Goal: Information Seeking & Learning: Learn about a topic

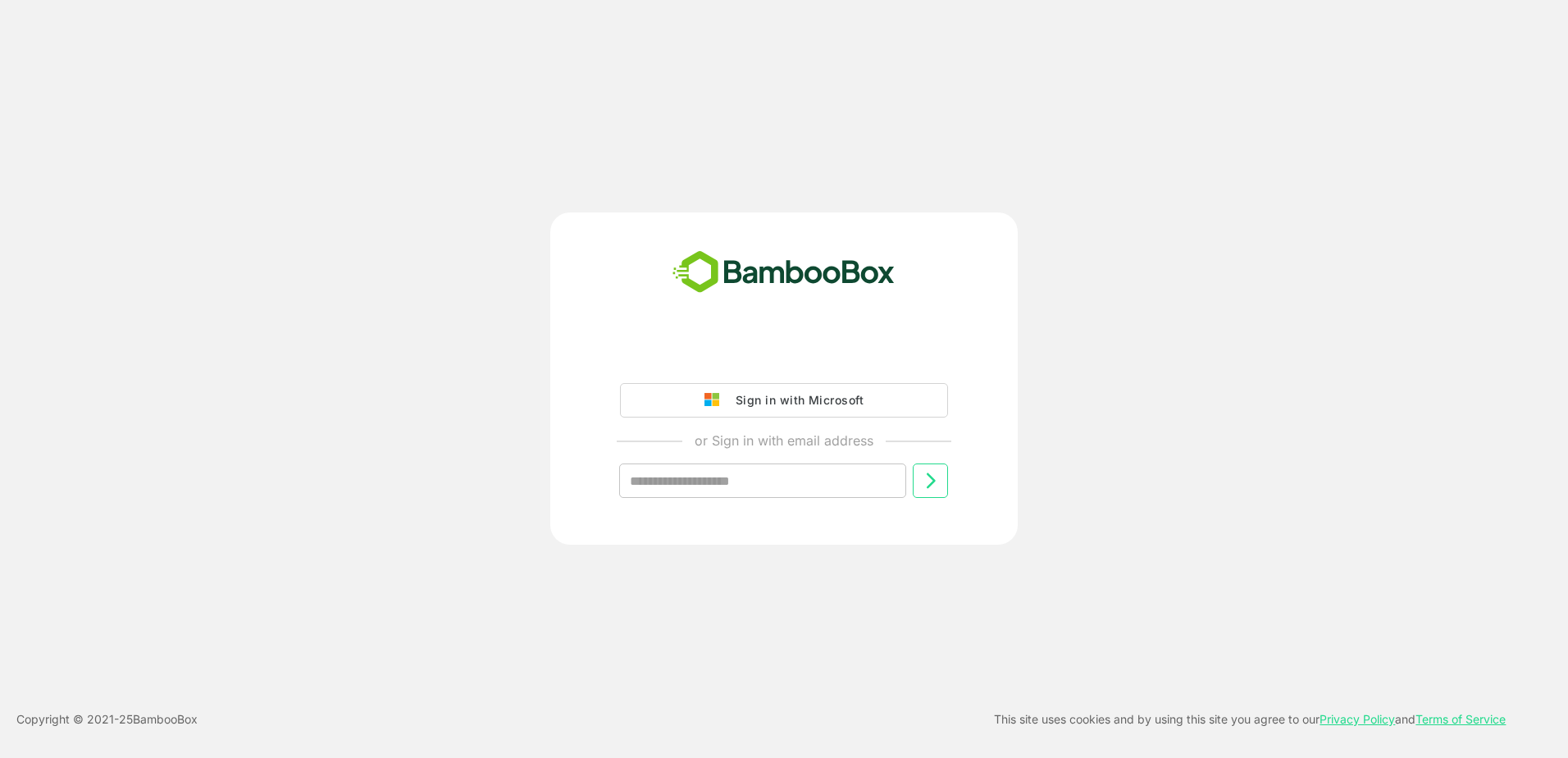
click at [756, 404] on div "Sign in with Microsoft" at bounding box center [796, 400] width 136 height 21
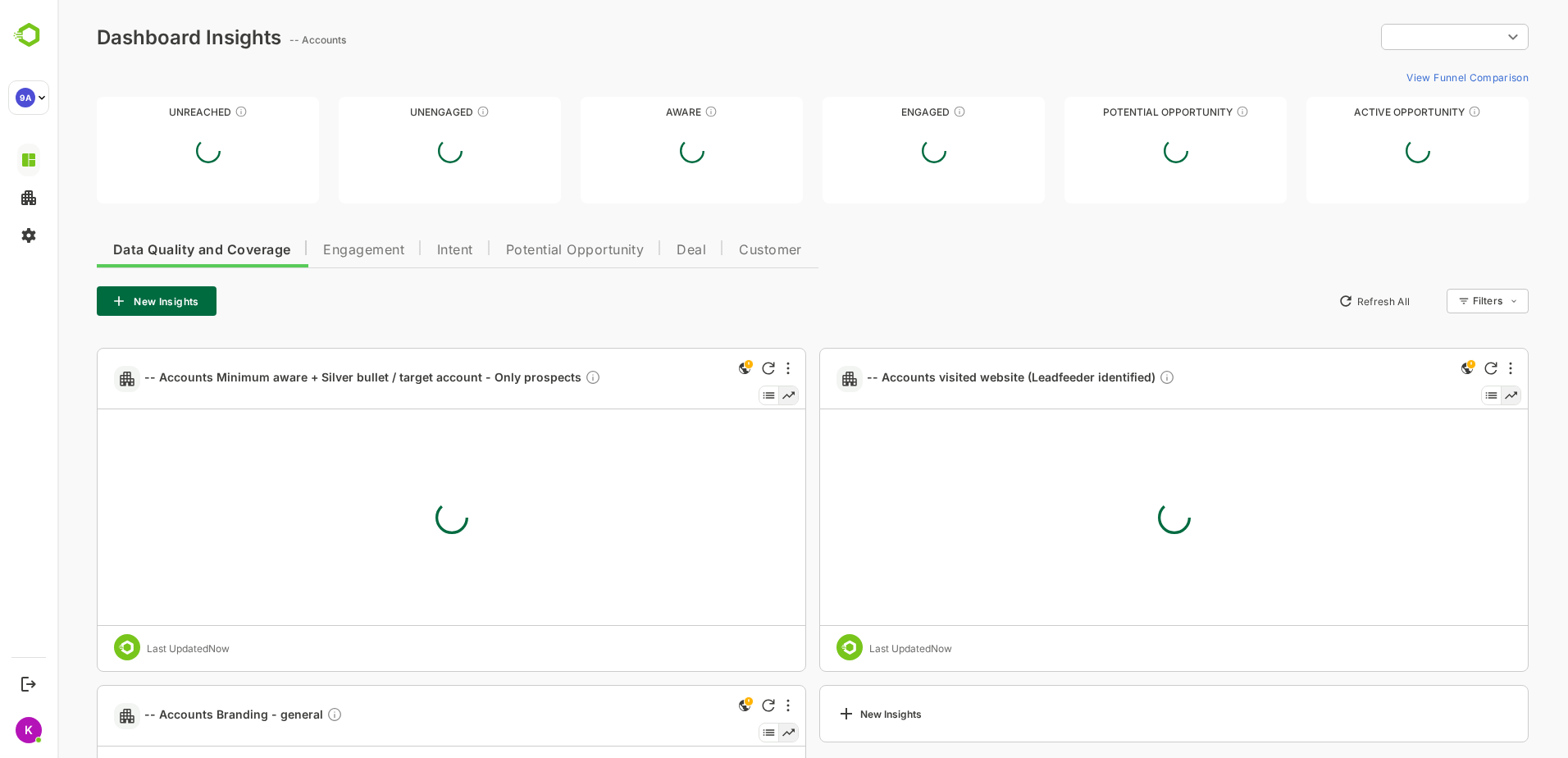
type input "**********"
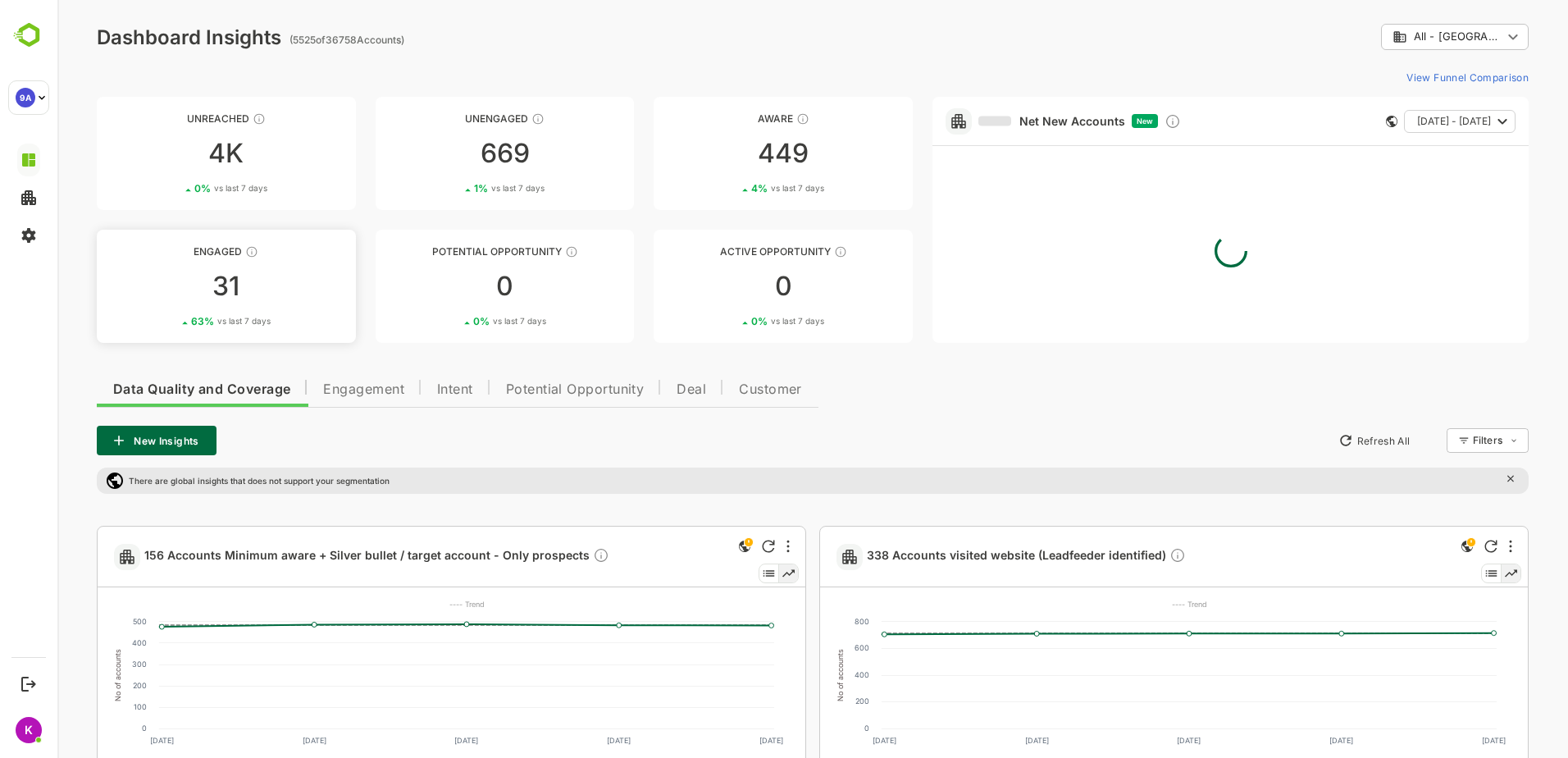
click at [289, 296] on div "31" at bounding box center [226, 286] width 259 height 27
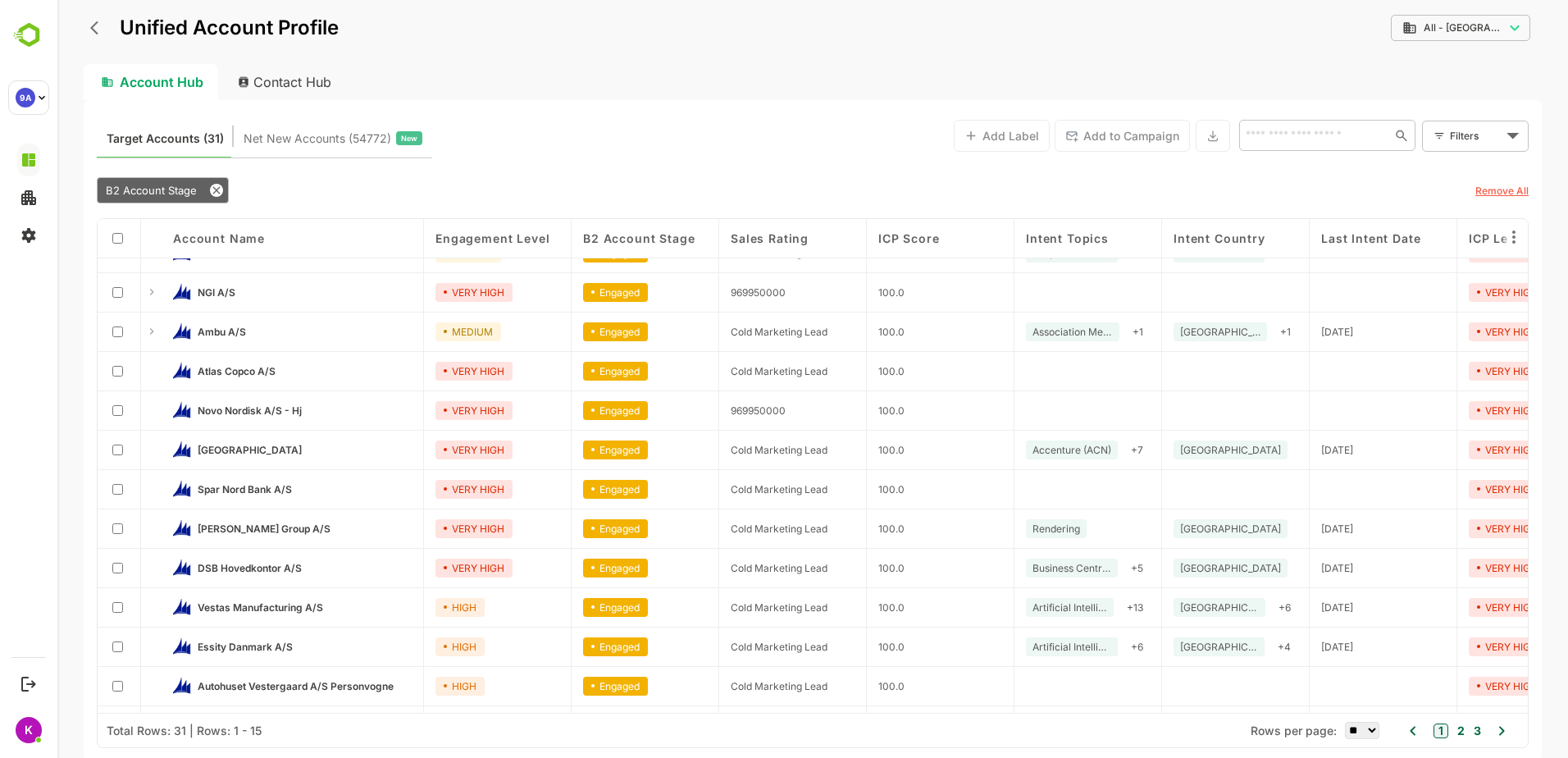
scroll to position [139, 0]
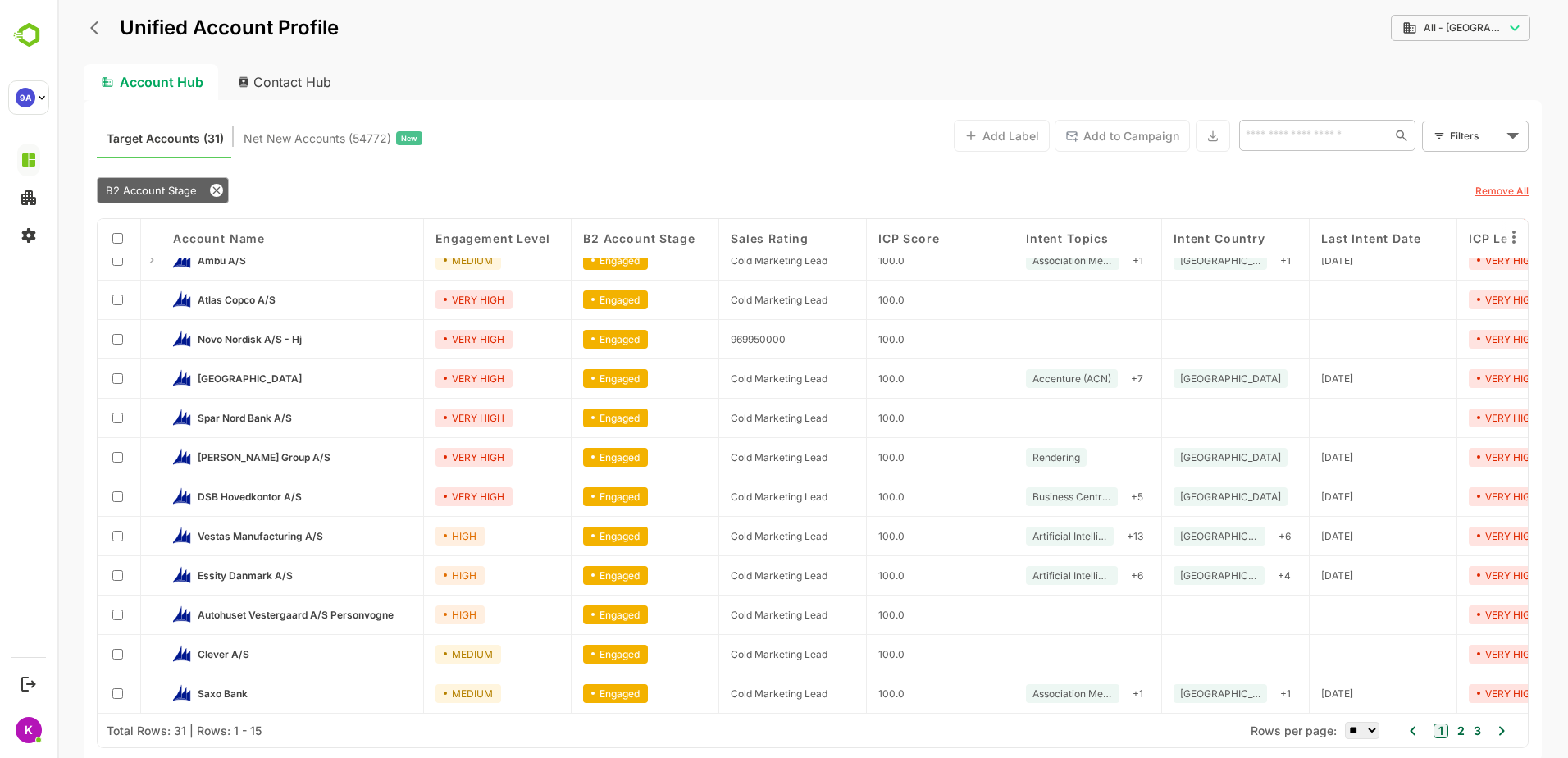
click at [1463, 733] on button "2" at bounding box center [1458, 731] width 12 height 18
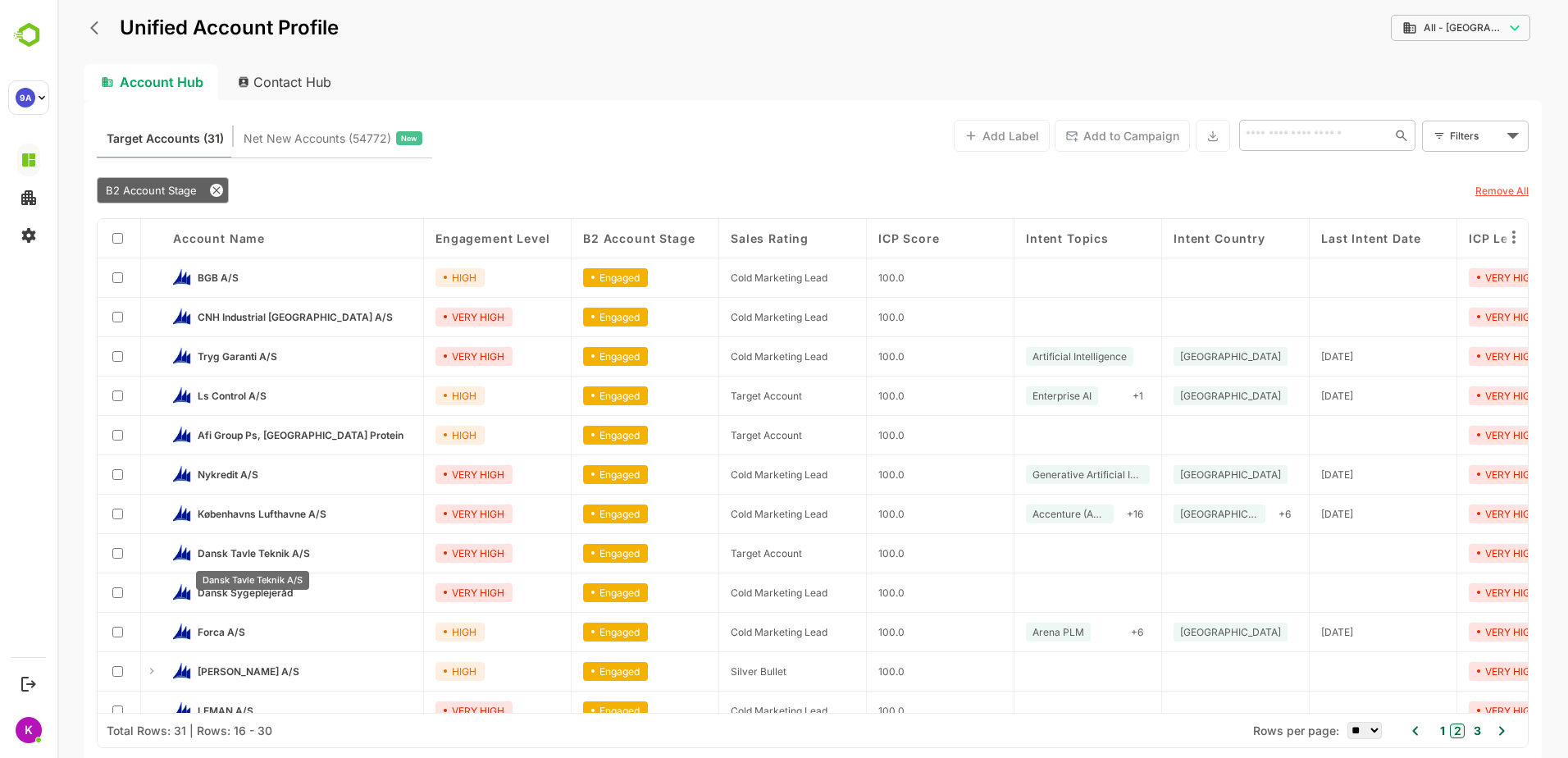
click at [236, 551] on span "Dansk Tavle Teknik A/S" at bounding box center [253, 553] width 112 height 12
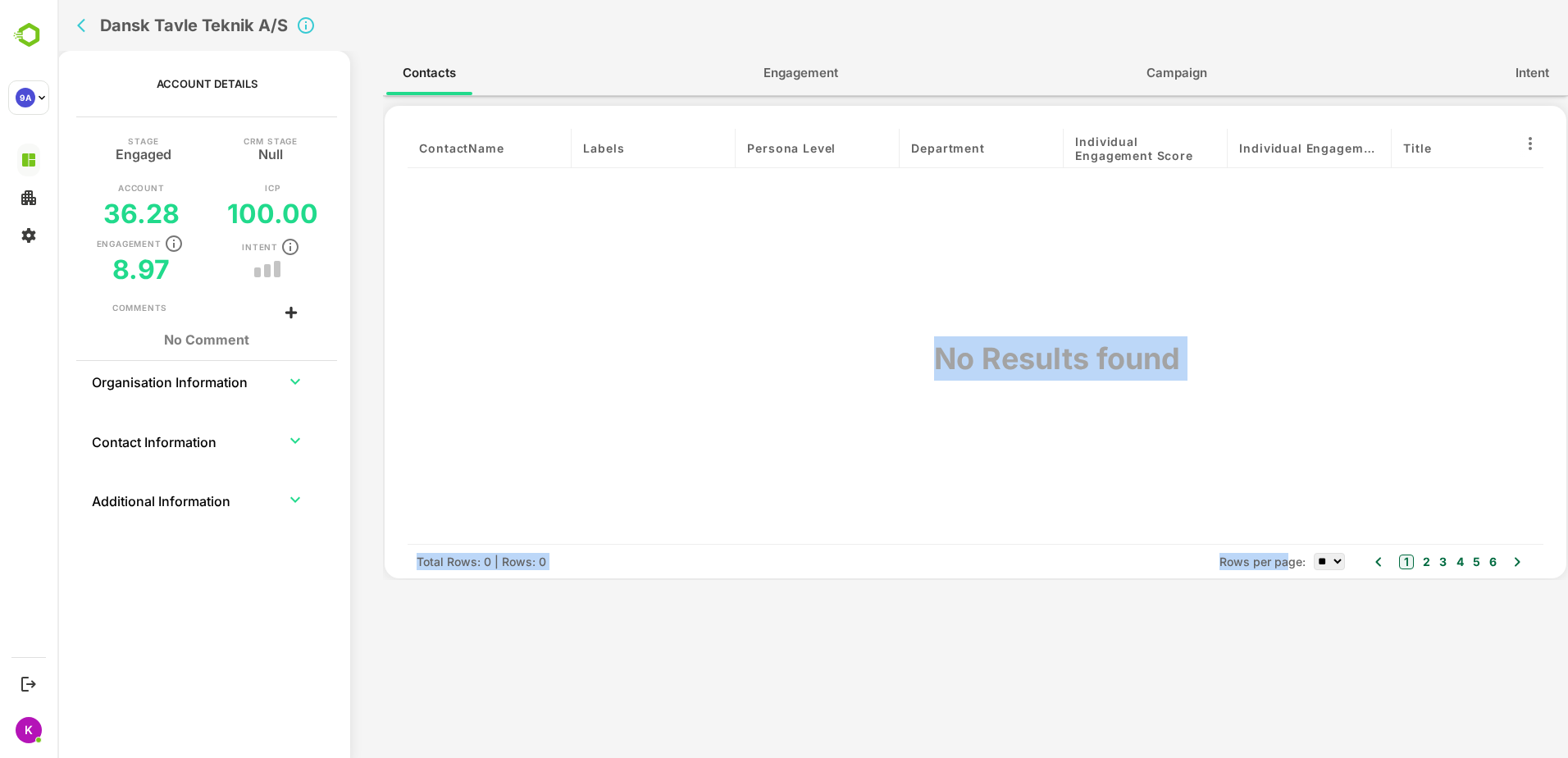
drag, startPoint x: 881, startPoint y: 539, endPoint x: 1281, endPoint y: 553, distance: 400.2
click at [1281, 553] on div "contactName Labels Persona Level Department Individual Engagement Score Individ…" at bounding box center [975, 353] width 1136 height 450
drag, startPoint x: 1281, startPoint y: 553, endPoint x: 1113, endPoint y: 599, distance: 174.2
click at [1113, 599] on div "Contacts Engagement Campaign Intent contactName Labels Persona Level Department…" at bounding box center [976, 409] width 1186 height 718
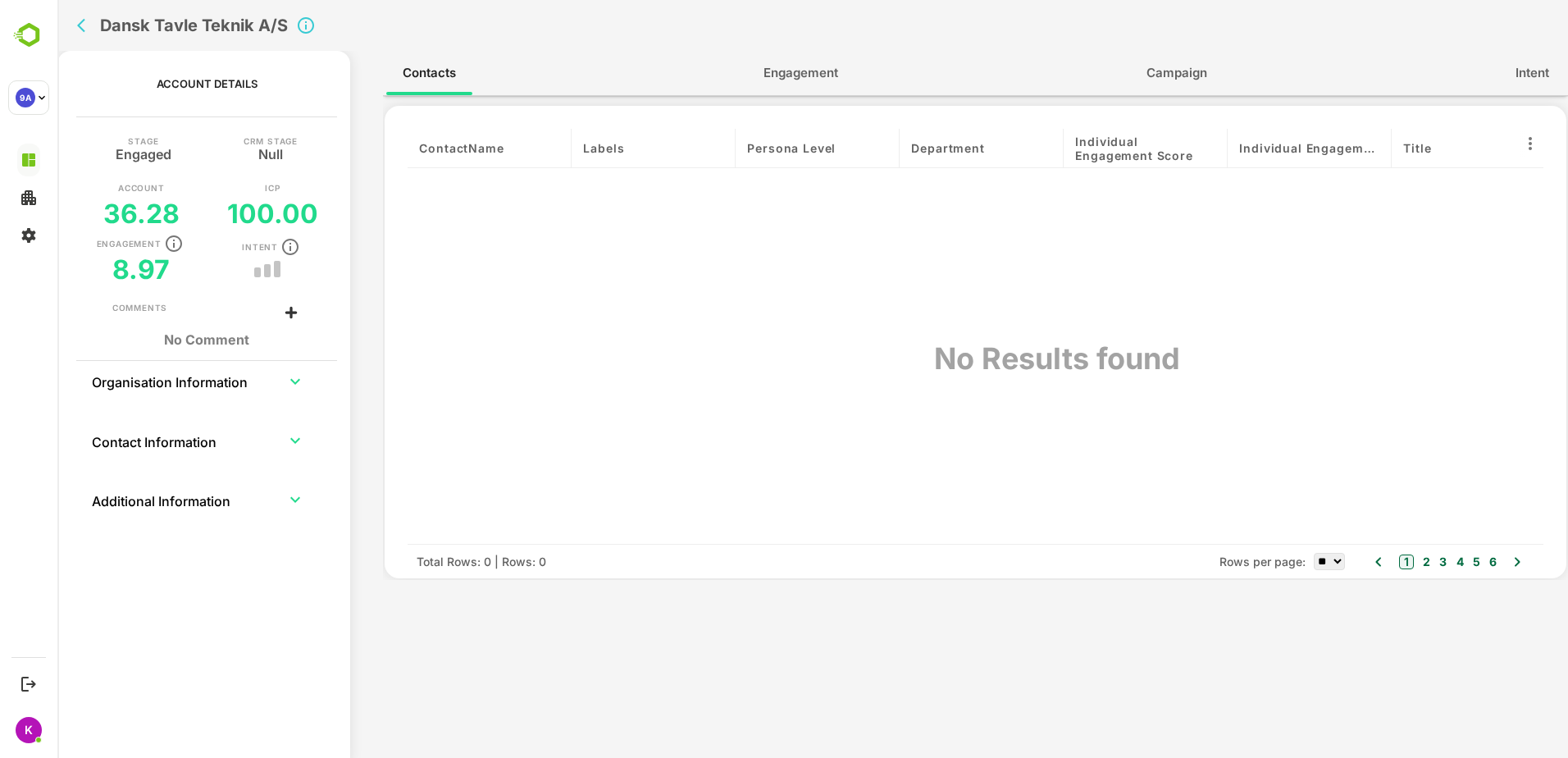
click at [298, 378] on icon "expand row" at bounding box center [295, 382] width 19 height 19
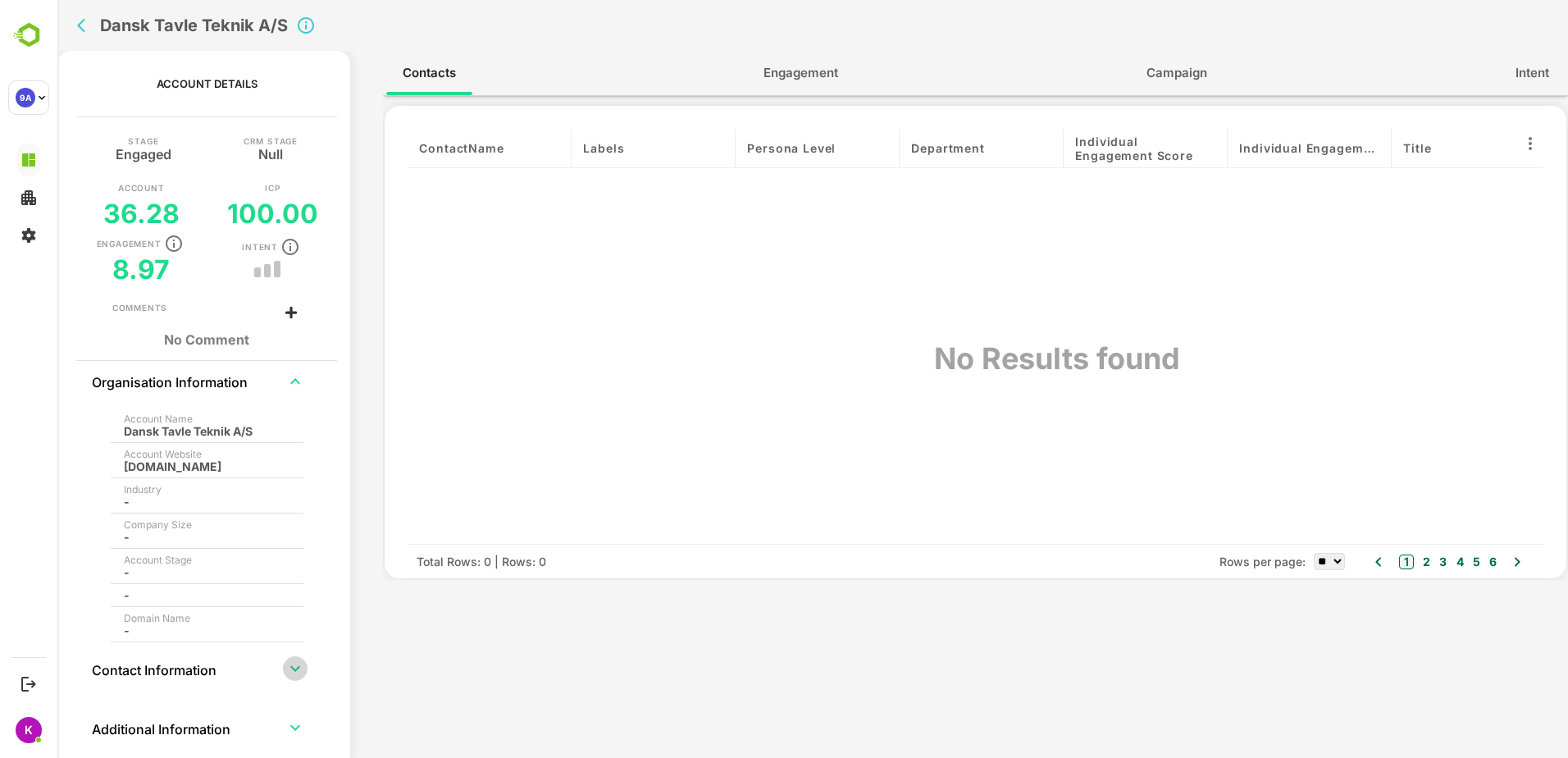
click at [293, 663] on icon "expand row" at bounding box center [295, 669] width 19 height 19
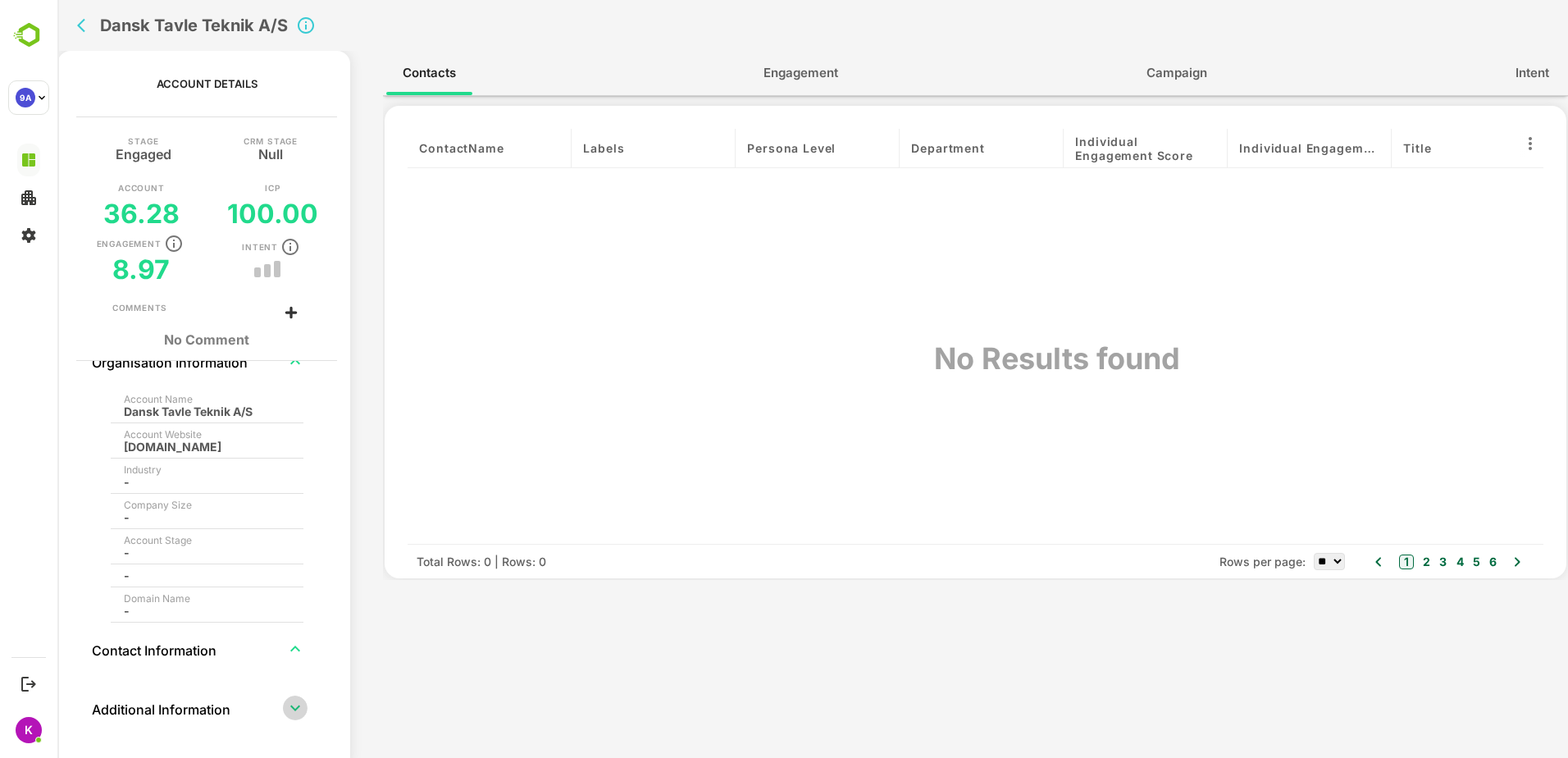
click at [287, 707] on icon "expand row" at bounding box center [295, 708] width 19 height 19
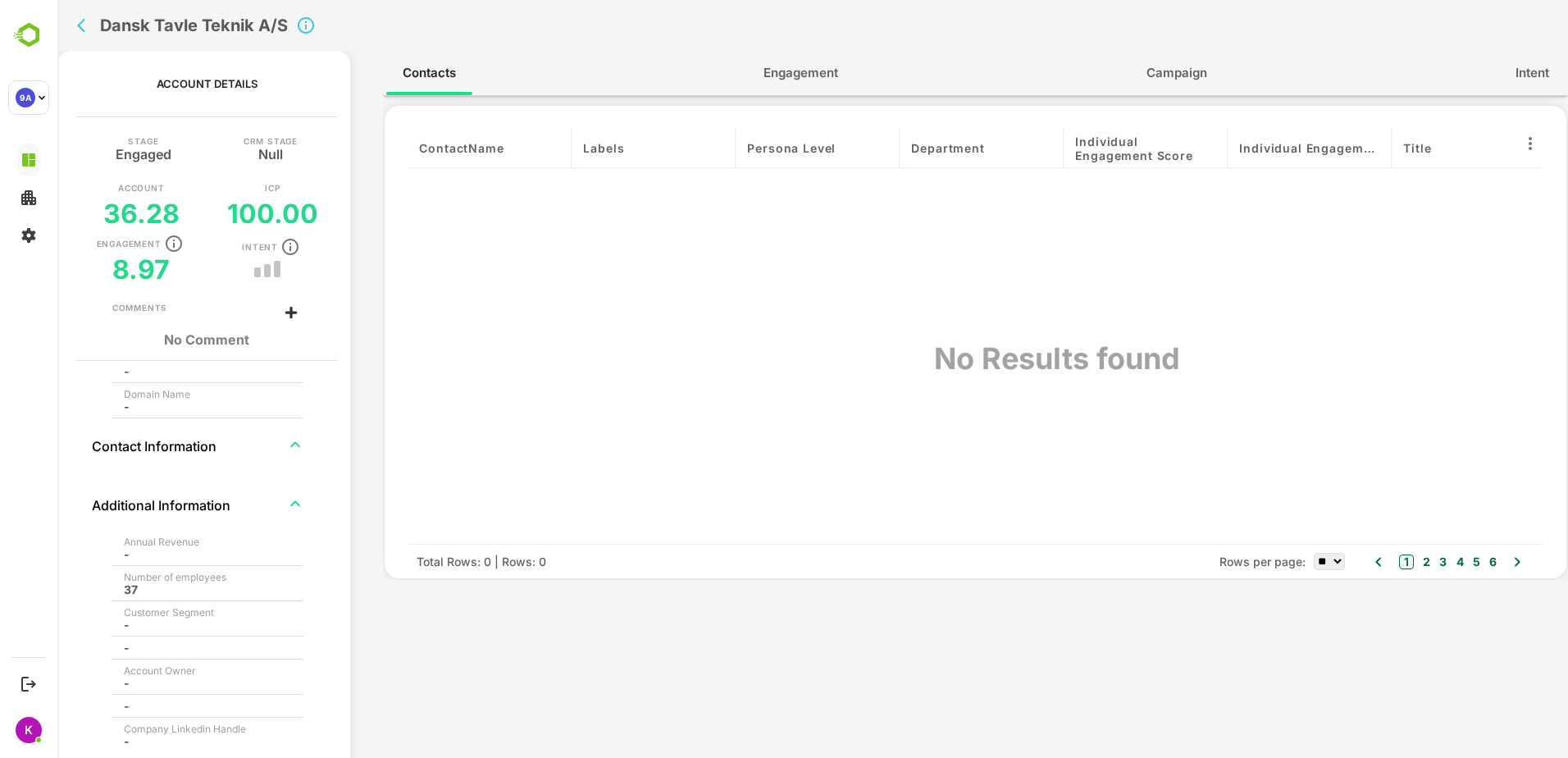
scroll to position [236, 0]
click at [294, 494] on icon "expand row" at bounding box center [295, 492] width 19 height 19
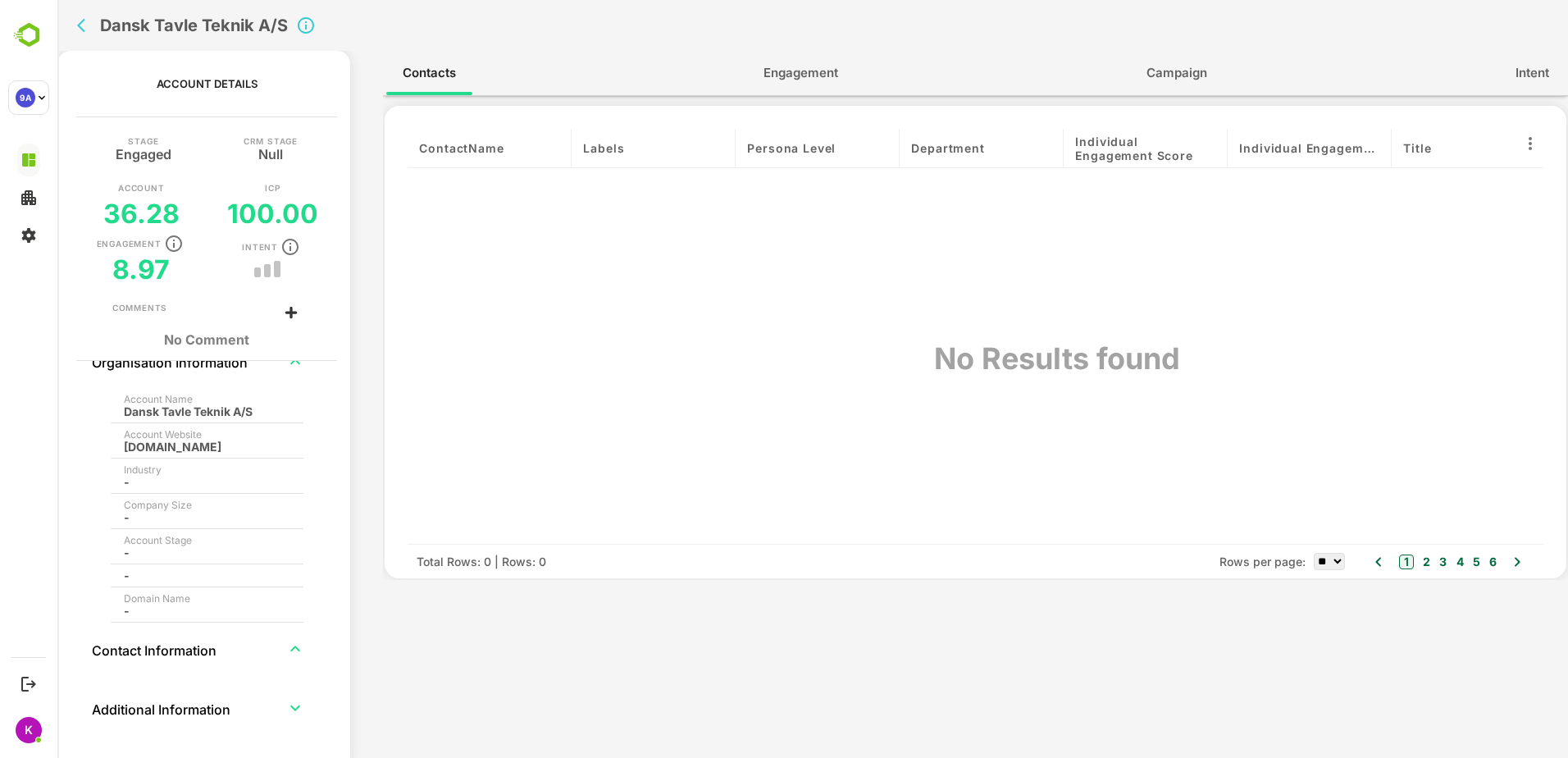
scroll to position [19, 0]
click at [1534, 144] on icon at bounding box center [1530, 143] width 19 height 19
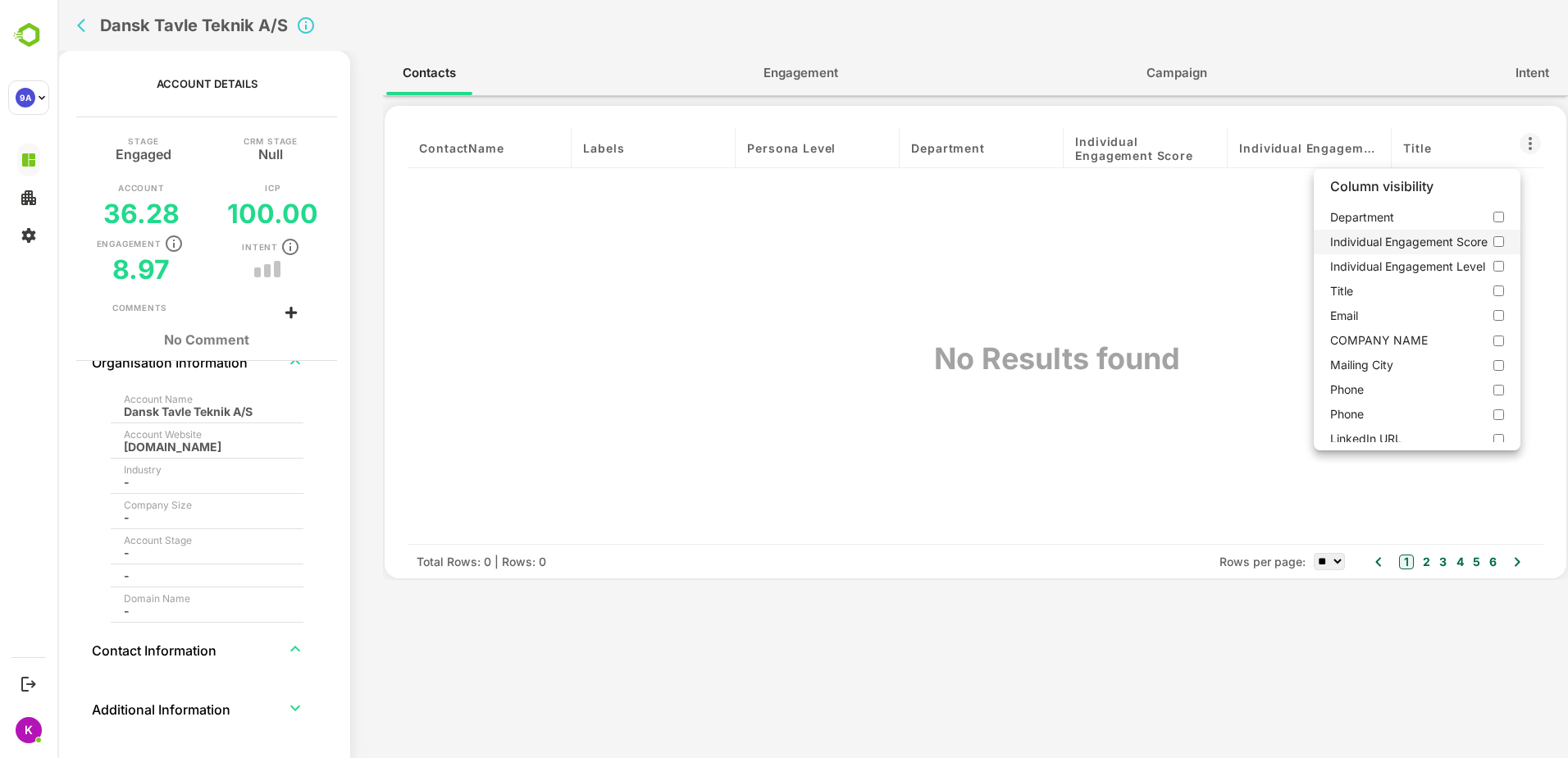
scroll to position [156, 0]
click at [768, 73] on div at bounding box center [813, 379] width 1510 height 758
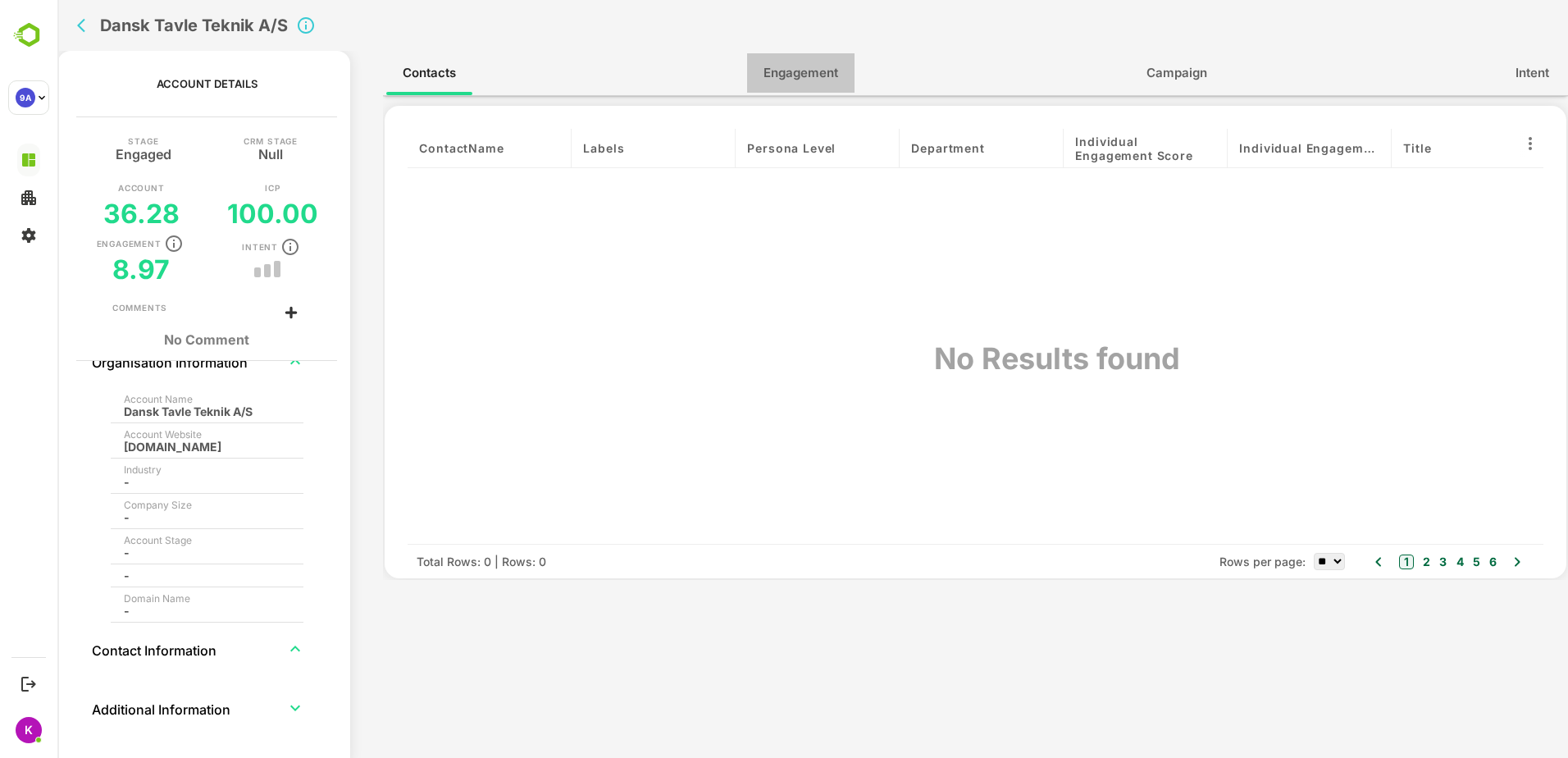
click at [795, 74] on span "Engagement" at bounding box center [800, 73] width 74 height 21
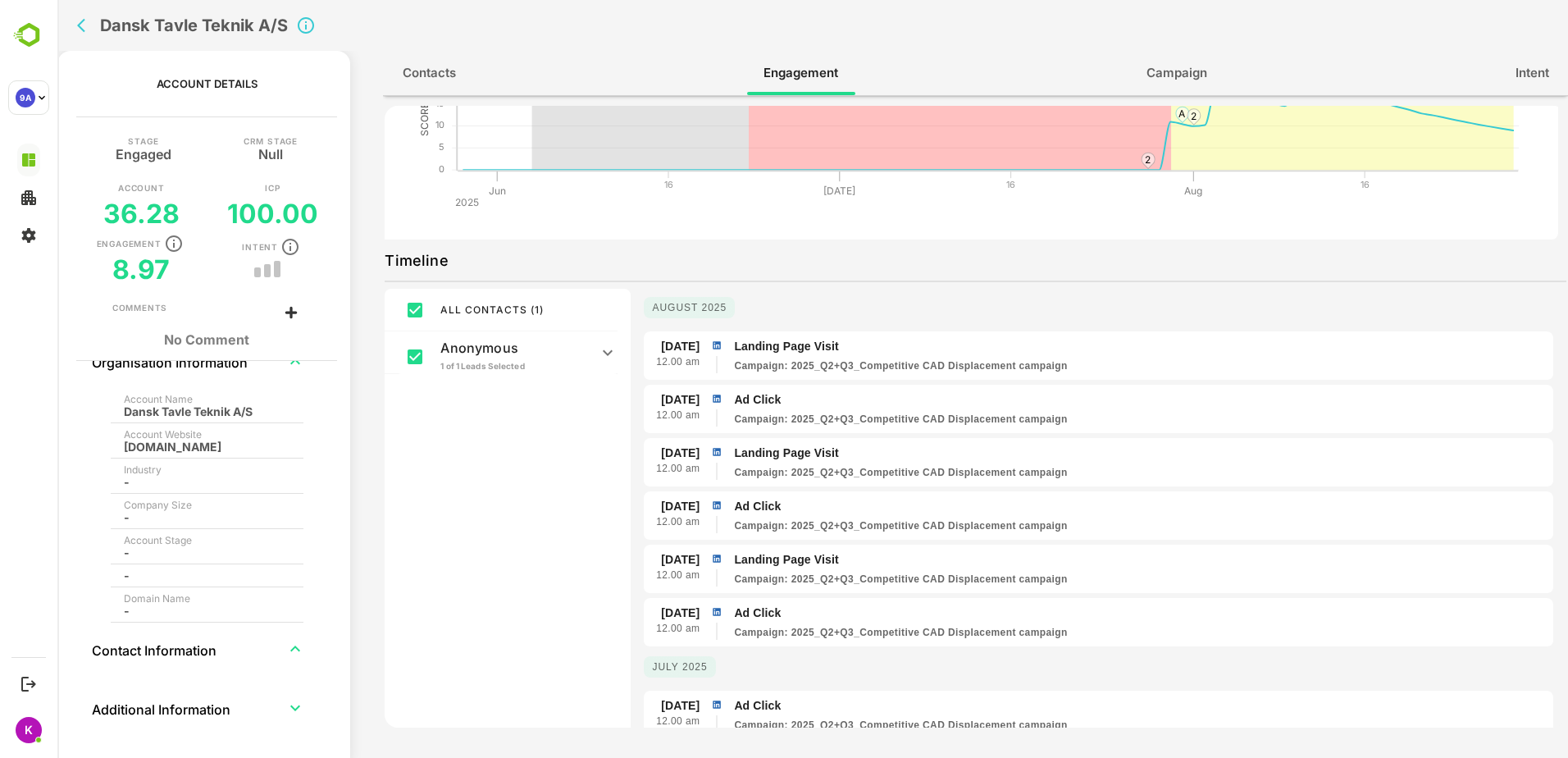
scroll to position [164, 0]
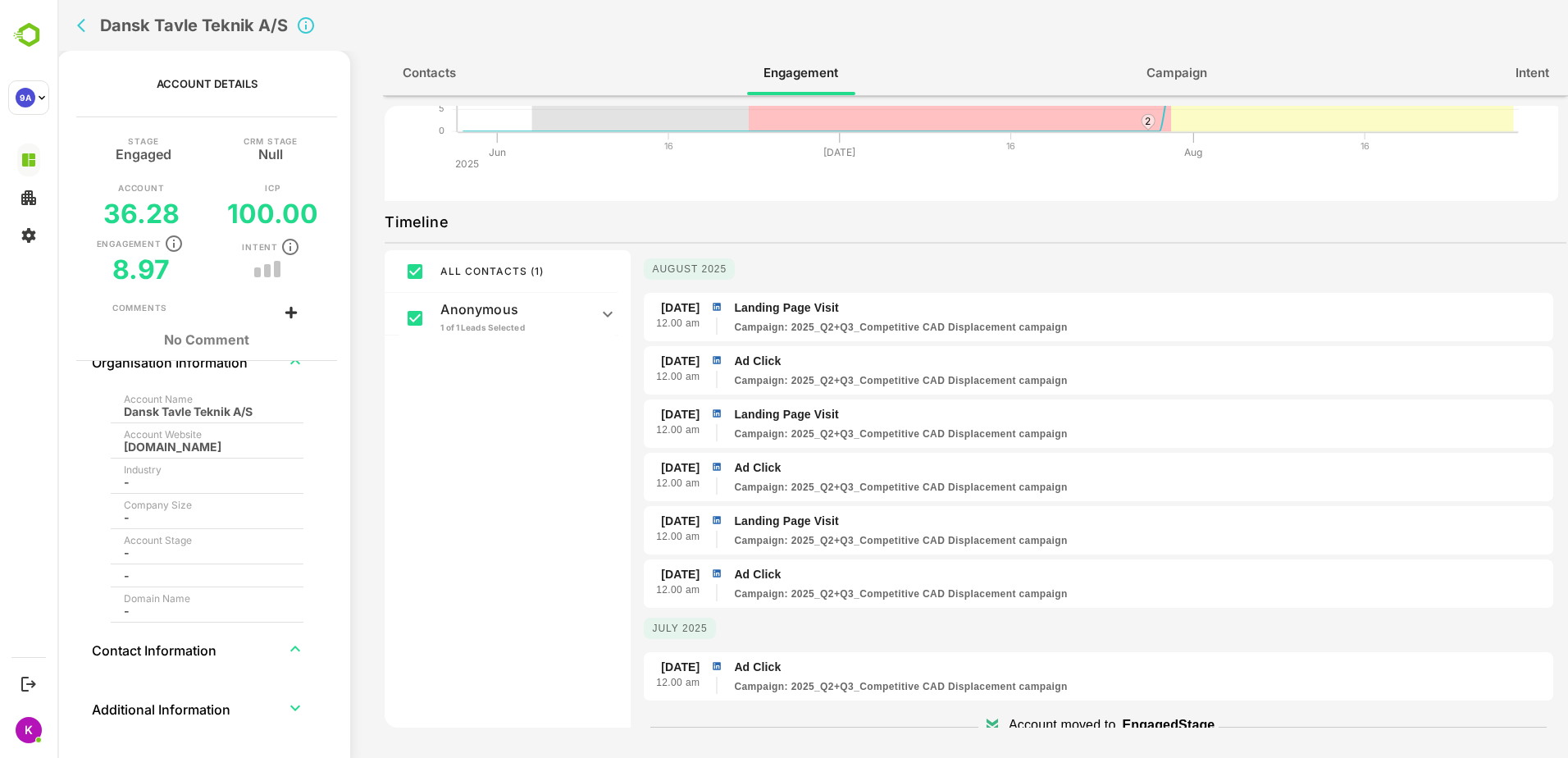
click at [606, 313] on icon at bounding box center [607, 314] width 19 height 19
click at [606, 313] on icon at bounding box center [607, 319] width 19 height 19
click at [774, 382] on p "Campaign : 2025_Q2+Q3_Competitive CAD Displacement campaign" at bounding box center [900, 380] width 333 height 15
click at [867, 379] on p "Campaign : 2025_Q2+Q3_Competitive CAD Displacement campaign" at bounding box center [900, 380] width 333 height 15
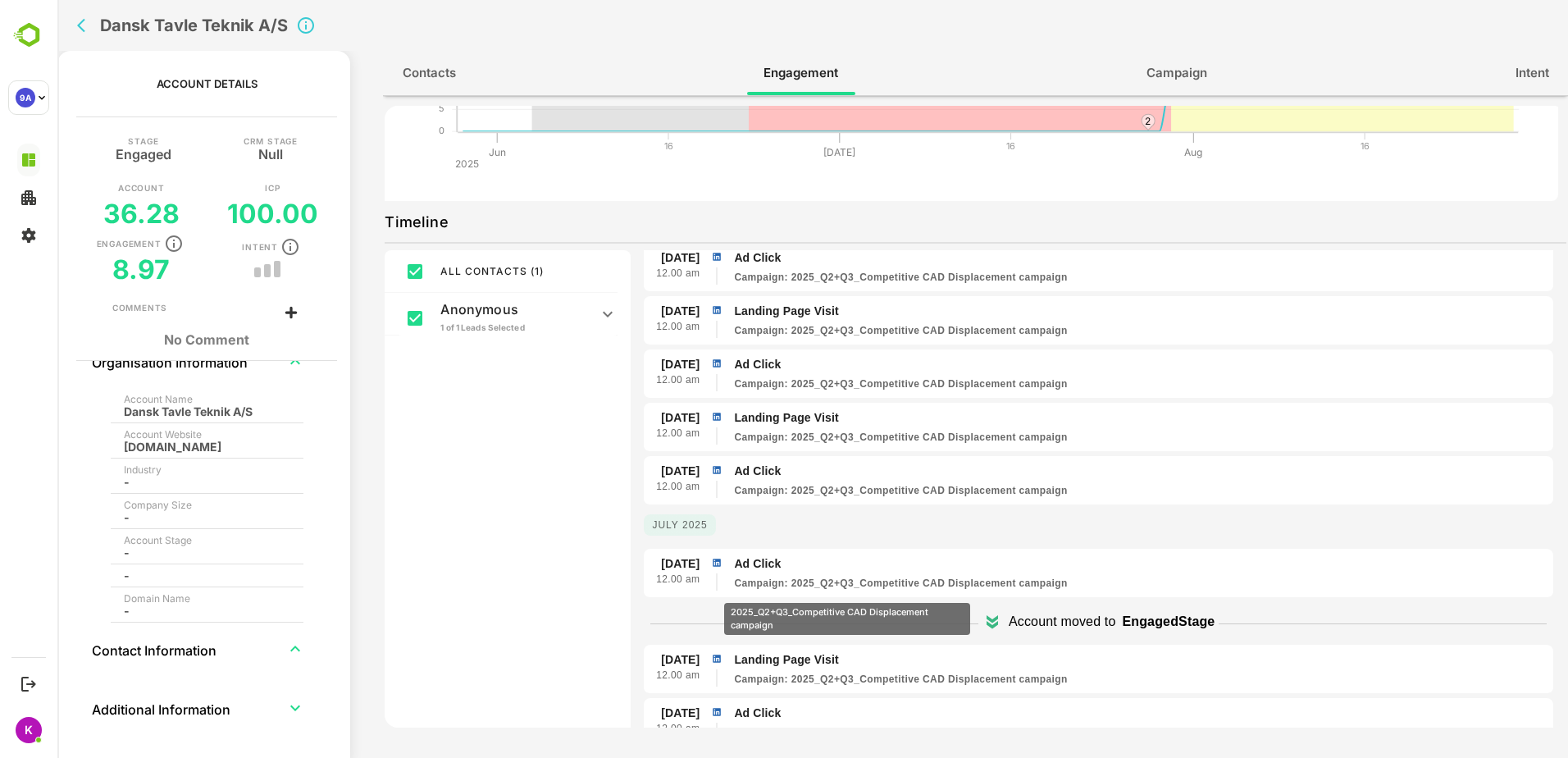
scroll to position [164, 0]
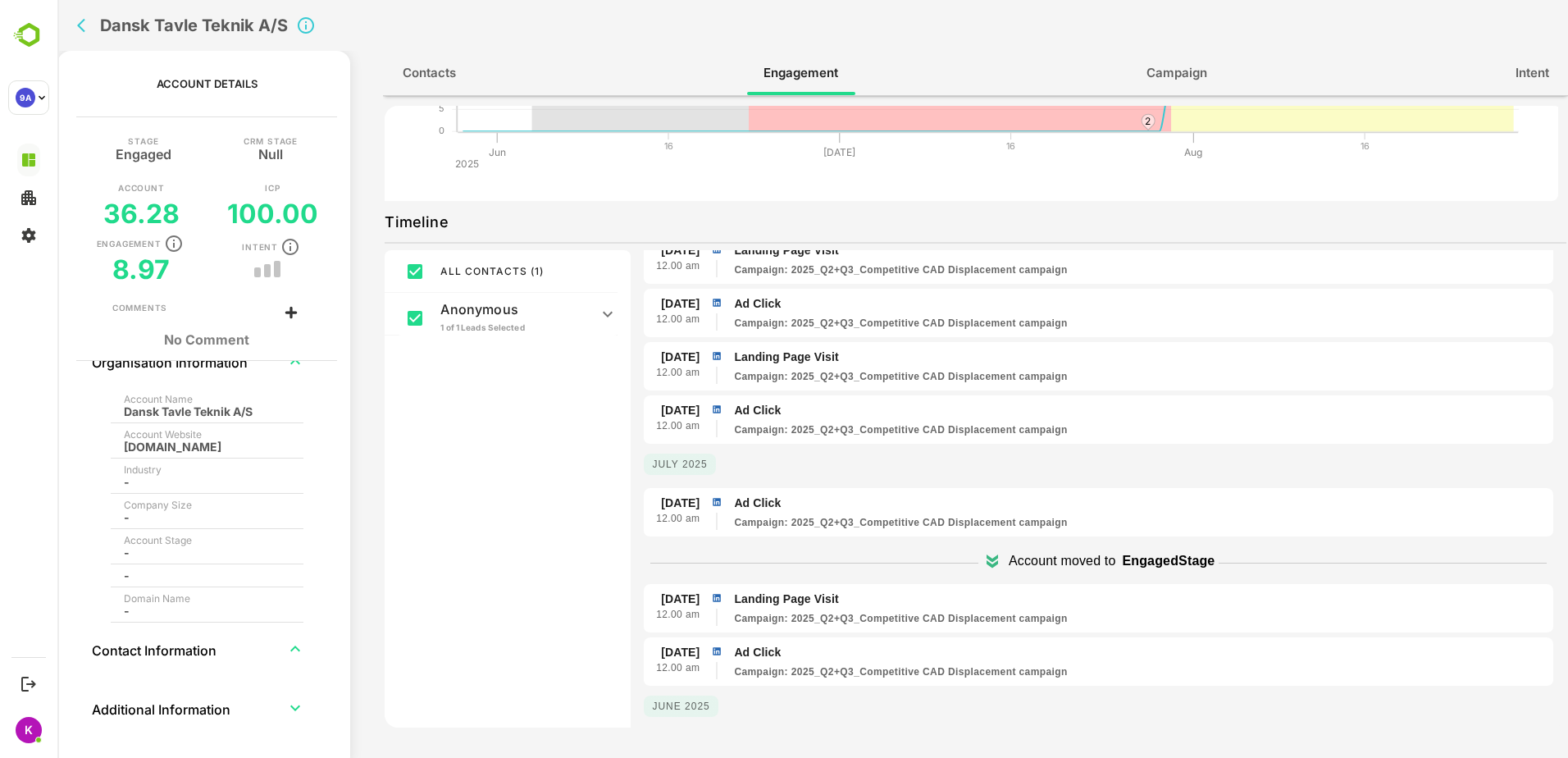
click at [290, 368] on icon "expand row" at bounding box center [295, 361] width 19 height 19
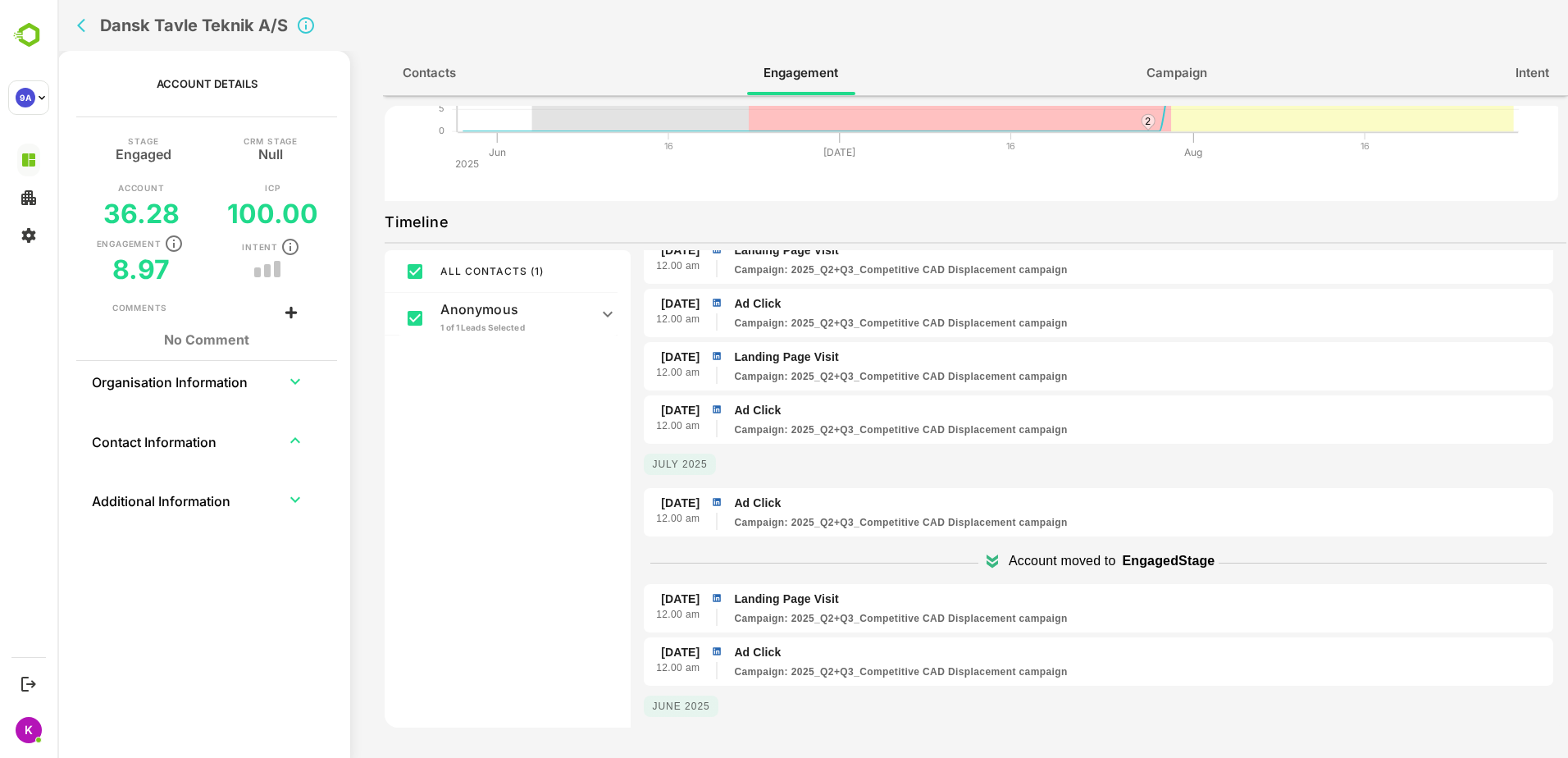
scroll to position [0, 0]
click at [296, 437] on icon "expand row" at bounding box center [295, 440] width 19 height 19
click at [1175, 73] on span "Campaign" at bounding box center [1177, 73] width 61 height 21
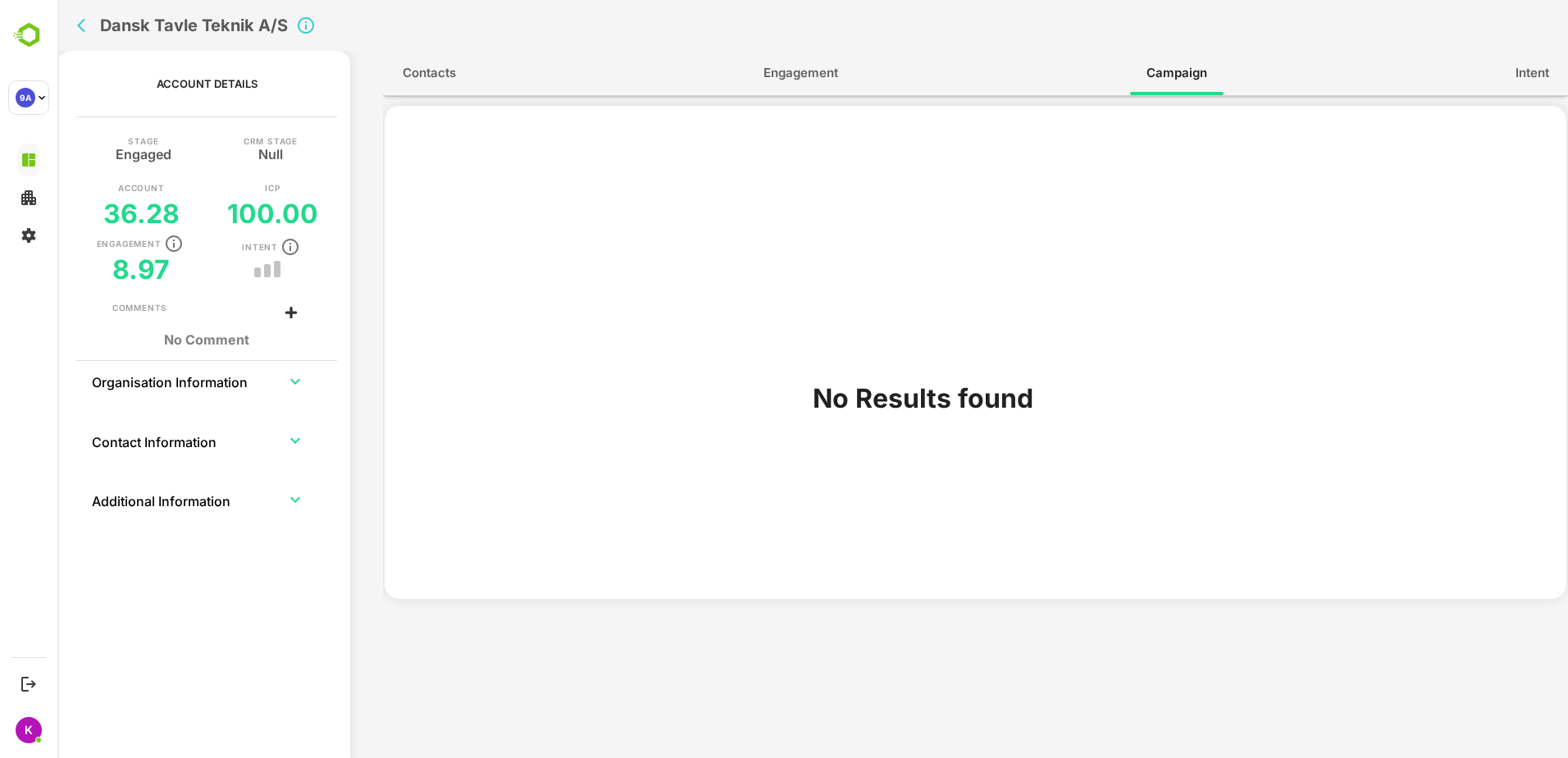
click at [1525, 73] on span "Intent" at bounding box center [1533, 73] width 34 height 21
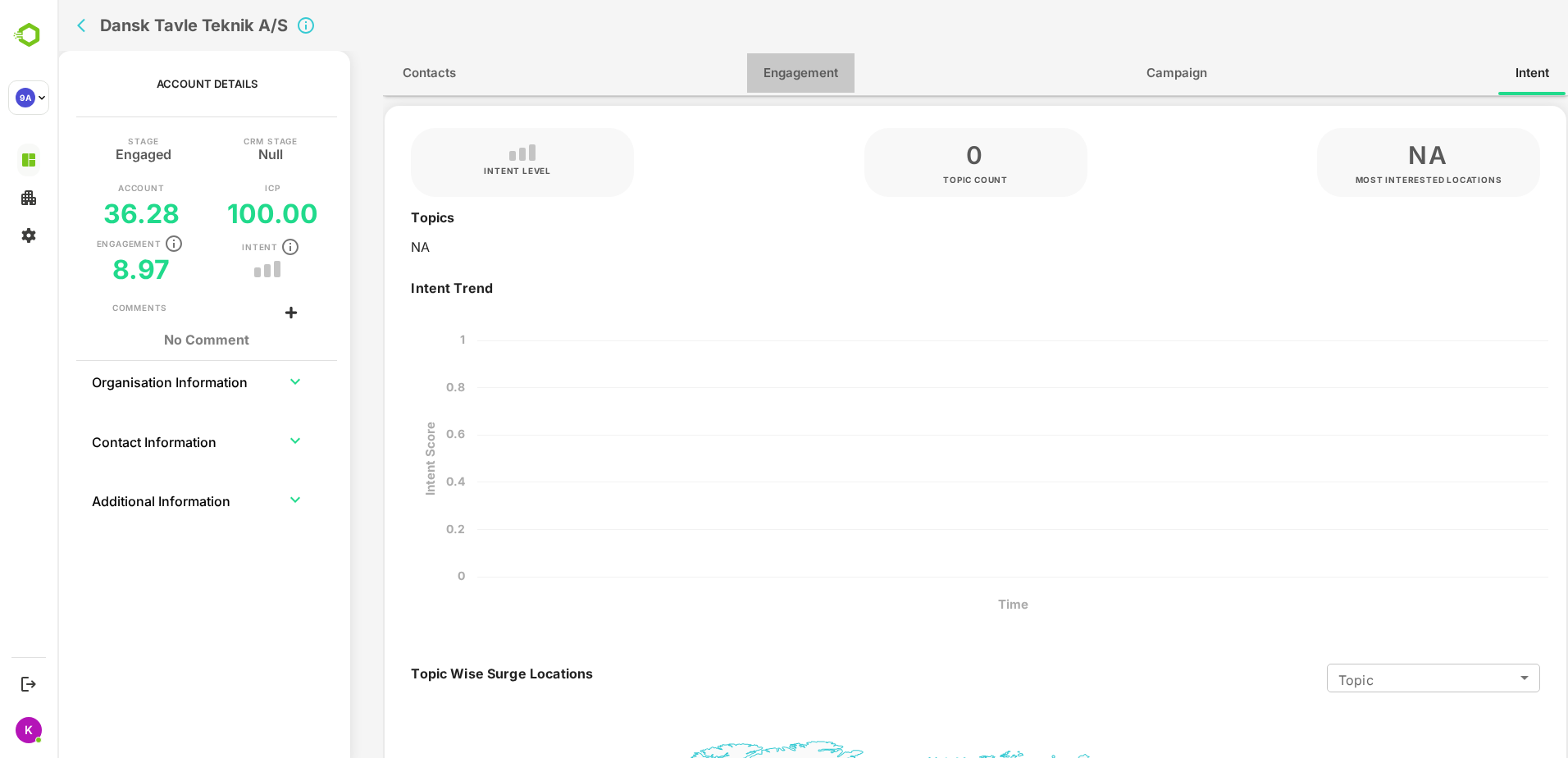
click at [812, 73] on span "Engagement" at bounding box center [800, 73] width 74 height 21
